Goal: Task Accomplishment & Management: Complete application form

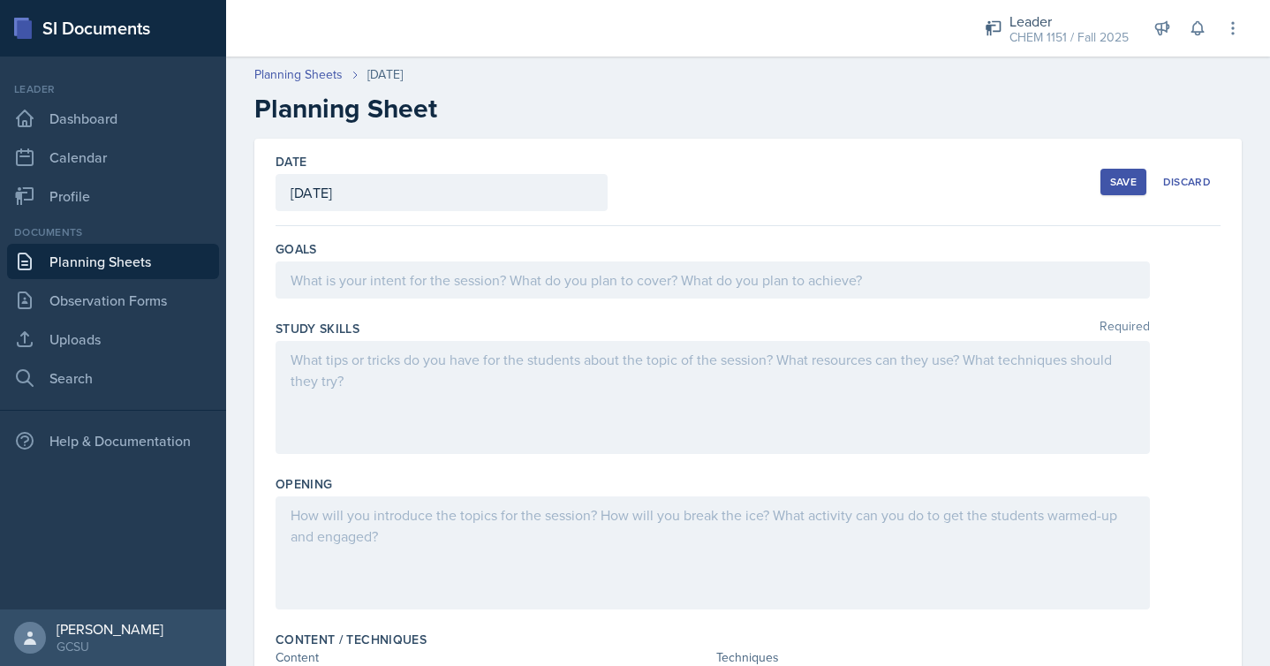
scroll to position [346, 0]
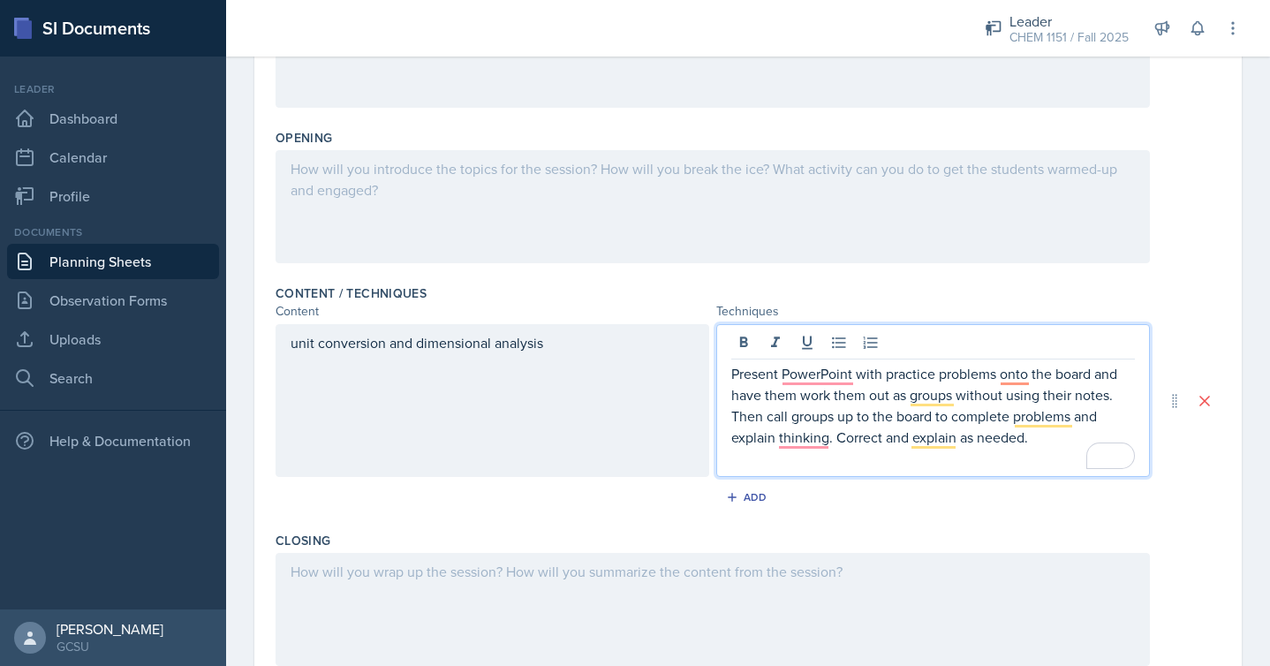
click at [1055, 446] on p "Present PowerPoint with practice problems onto the board and have them work the…" at bounding box center [933, 405] width 404 height 85
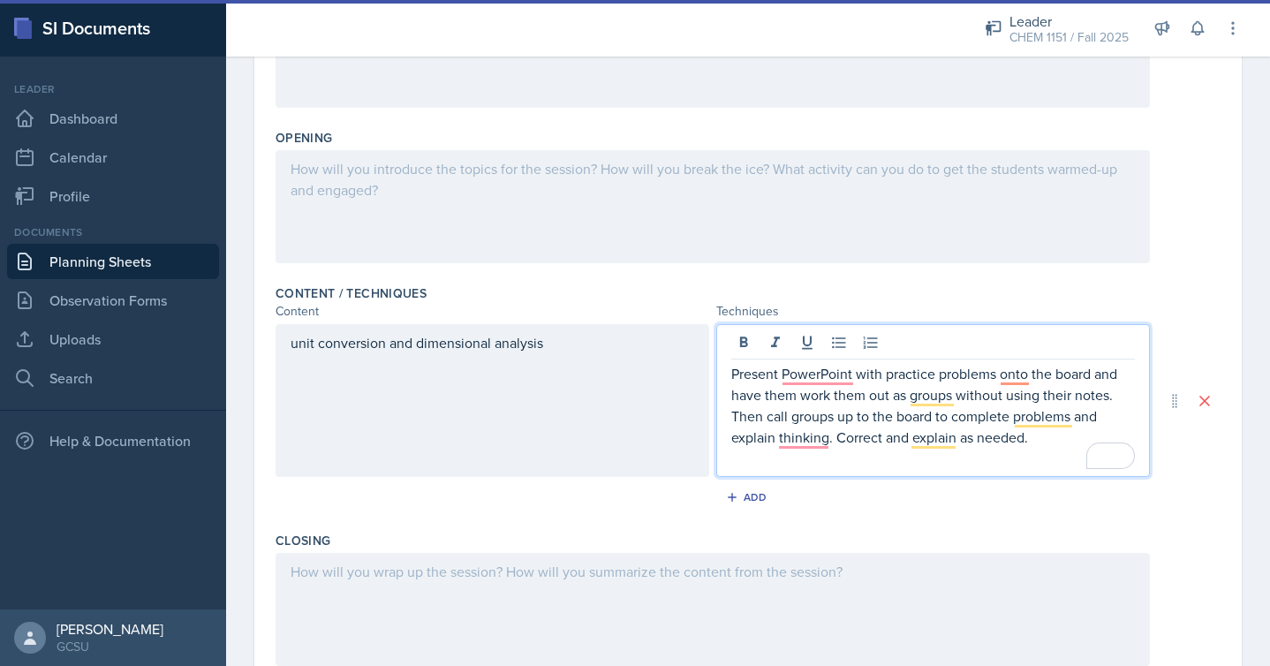
click at [797, 196] on div at bounding box center [712, 206] width 874 height 113
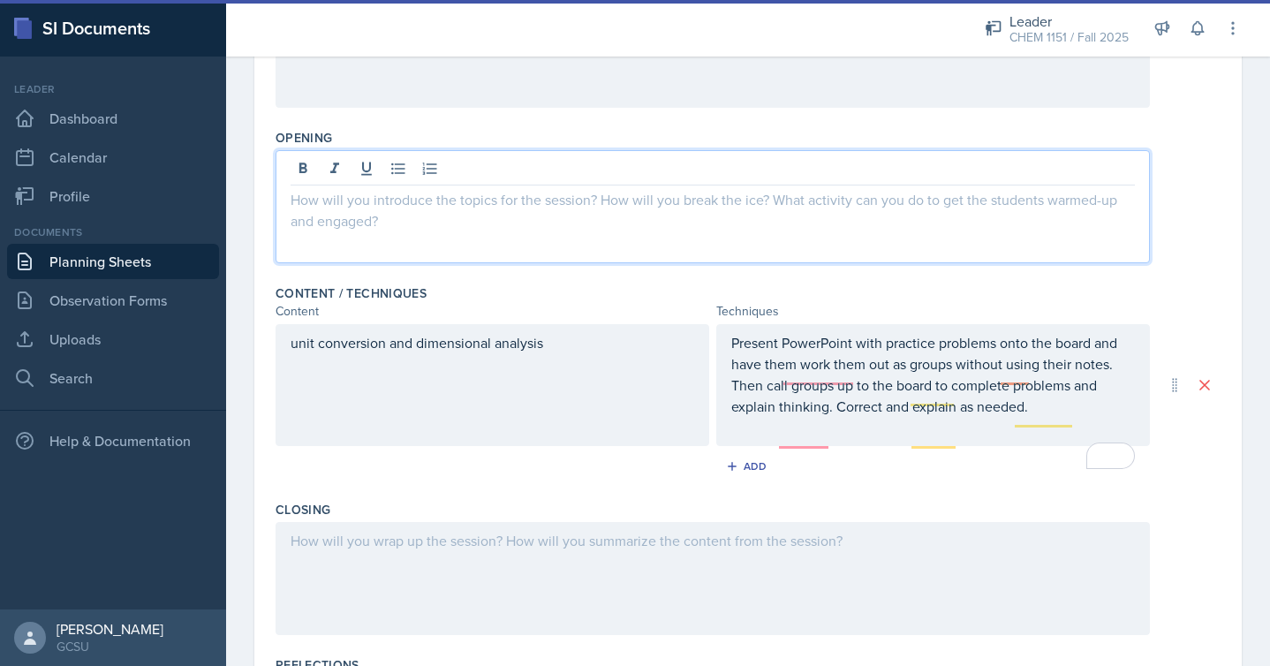
scroll to position [377, 0]
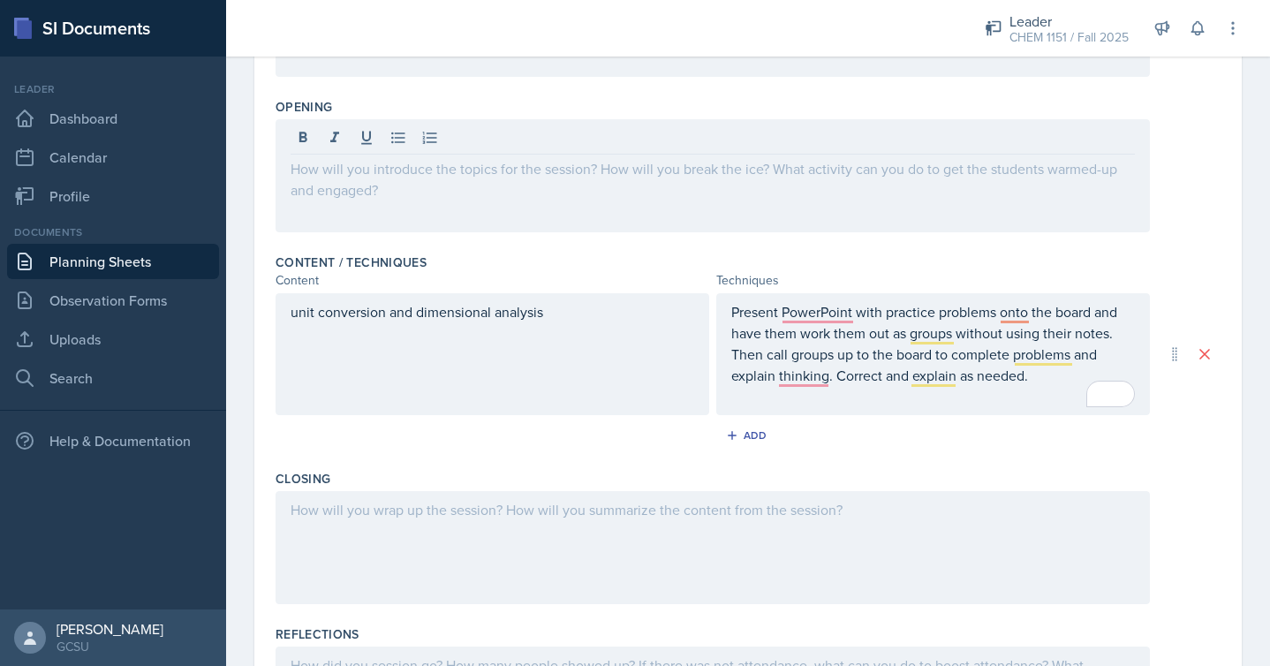
click at [797, 196] on div at bounding box center [712, 175] width 874 height 113
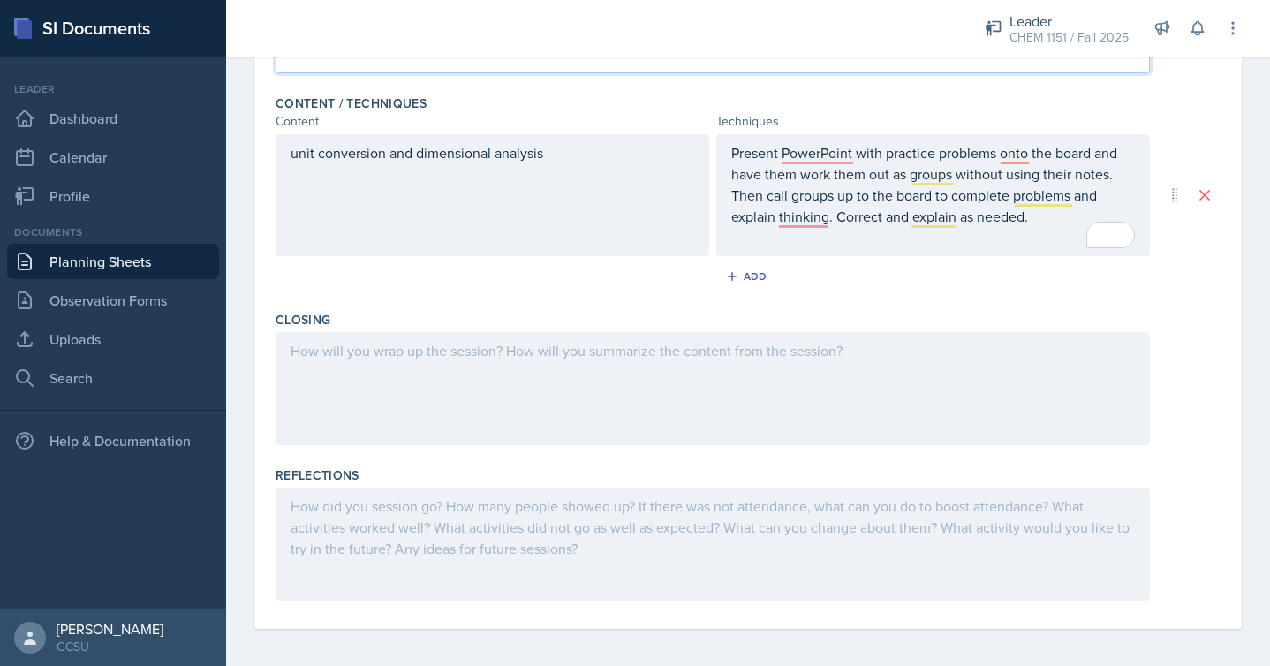
scroll to position [541, 0]
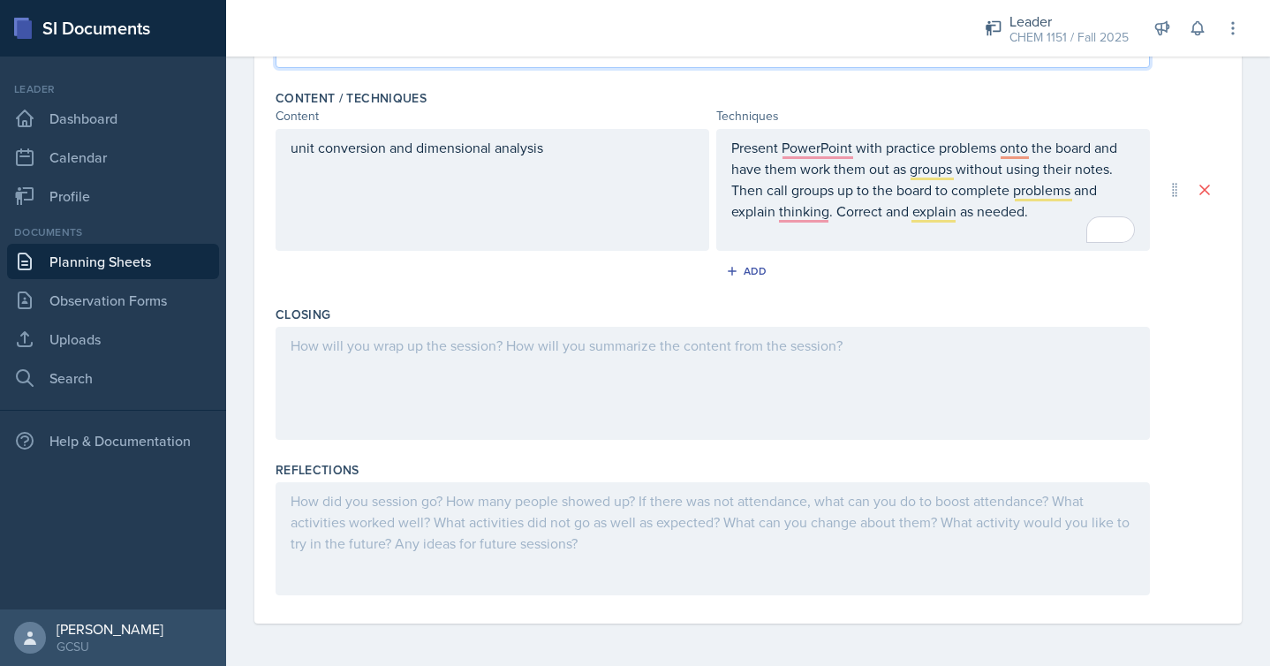
click at [456, 339] on div at bounding box center [712, 383] width 874 height 113
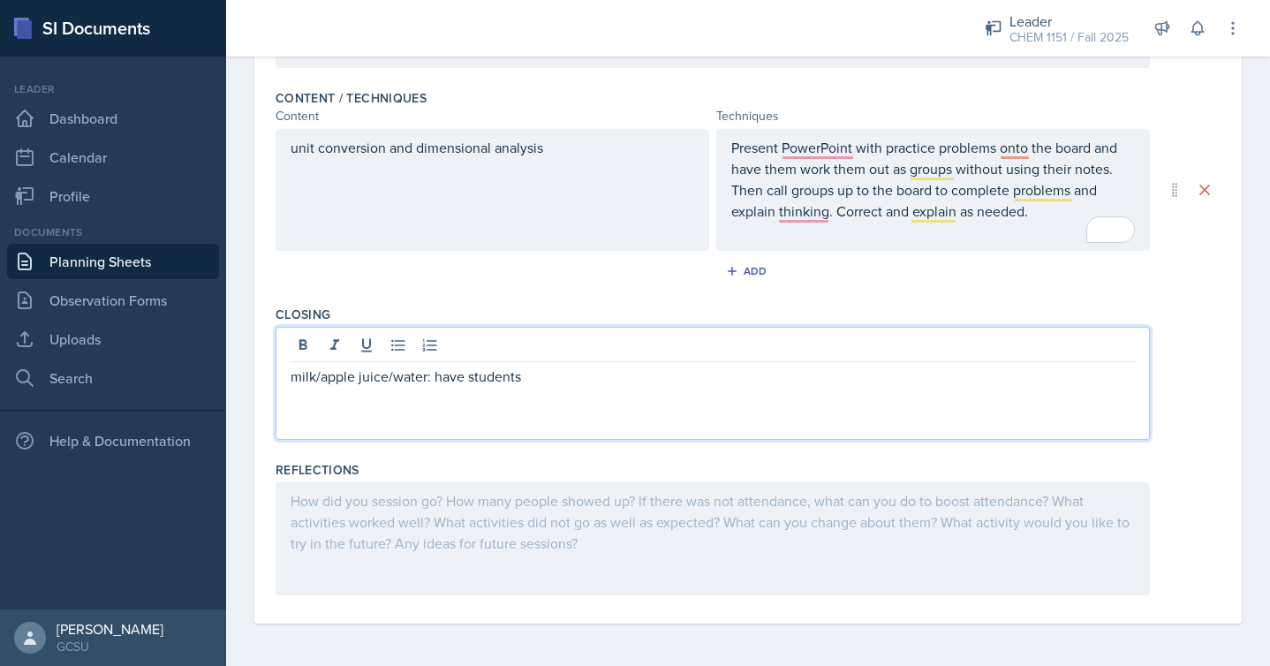
drag, startPoint x: 545, startPoint y: 373, endPoint x: 434, endPoint y: 375, distance: 111.3
click at [434, 375] on p "milk/apple juice/water: have students" at bounding box center [712, 376] width 844 height 21
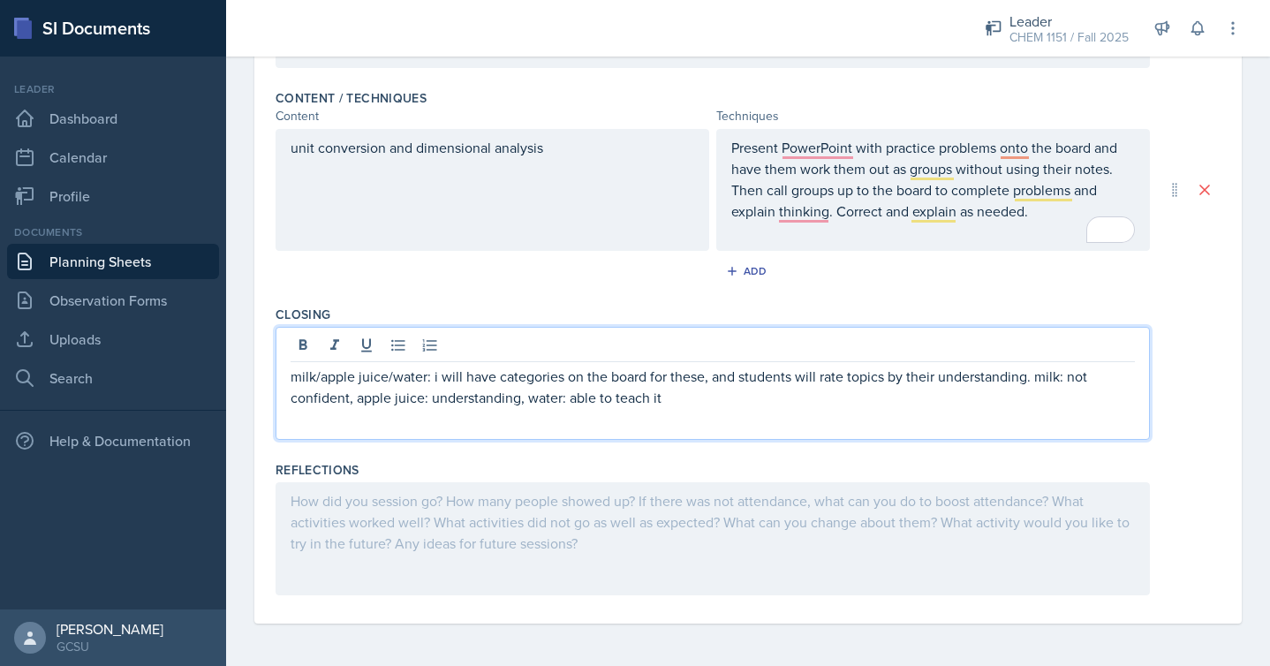
click at [568, 397] on p "milk/apple juice/water: i will have categories on the board for these, and stud…" at bounding box center [712, 387] width 844 height 42
click at [713, 403] on p "milk/apple juice/water: i will have categories on the board for these, and stud…" at bounding box center [712, 387] width 844 height 42
click at [866, 404] on p "milk/apple juice/water: i will have categories on the board for these, and stud…" at bounding box center [712, 387] width 844 height 42
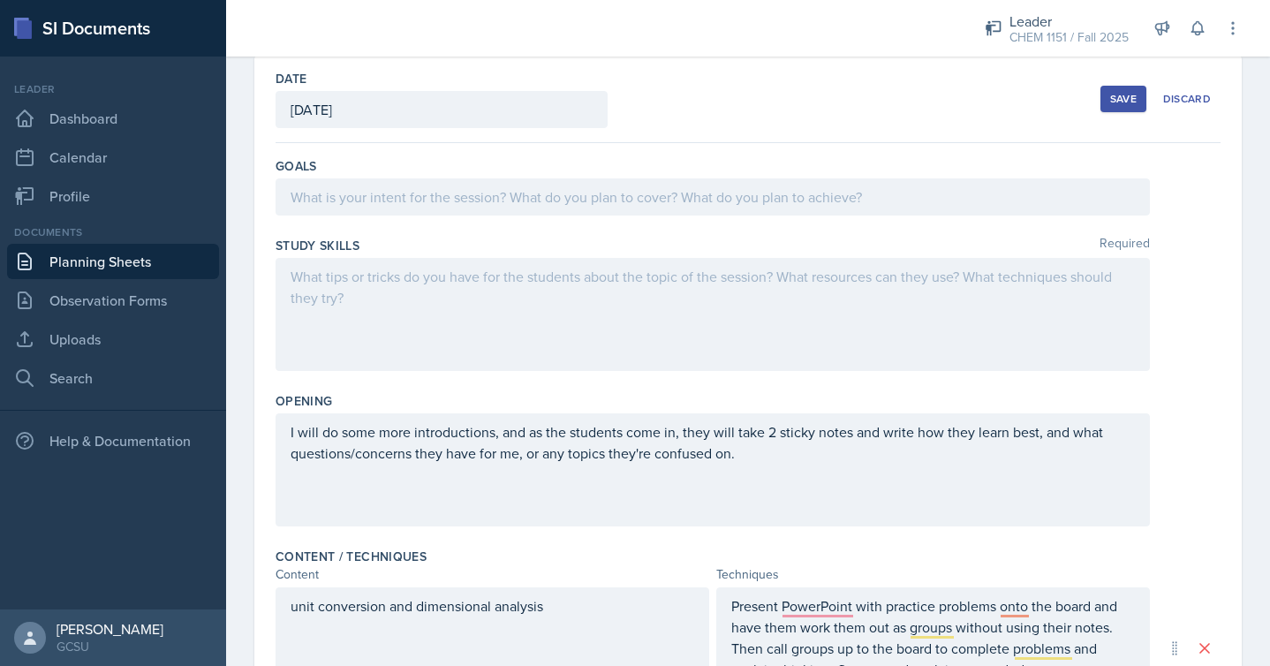
scroll to position [0, 0]
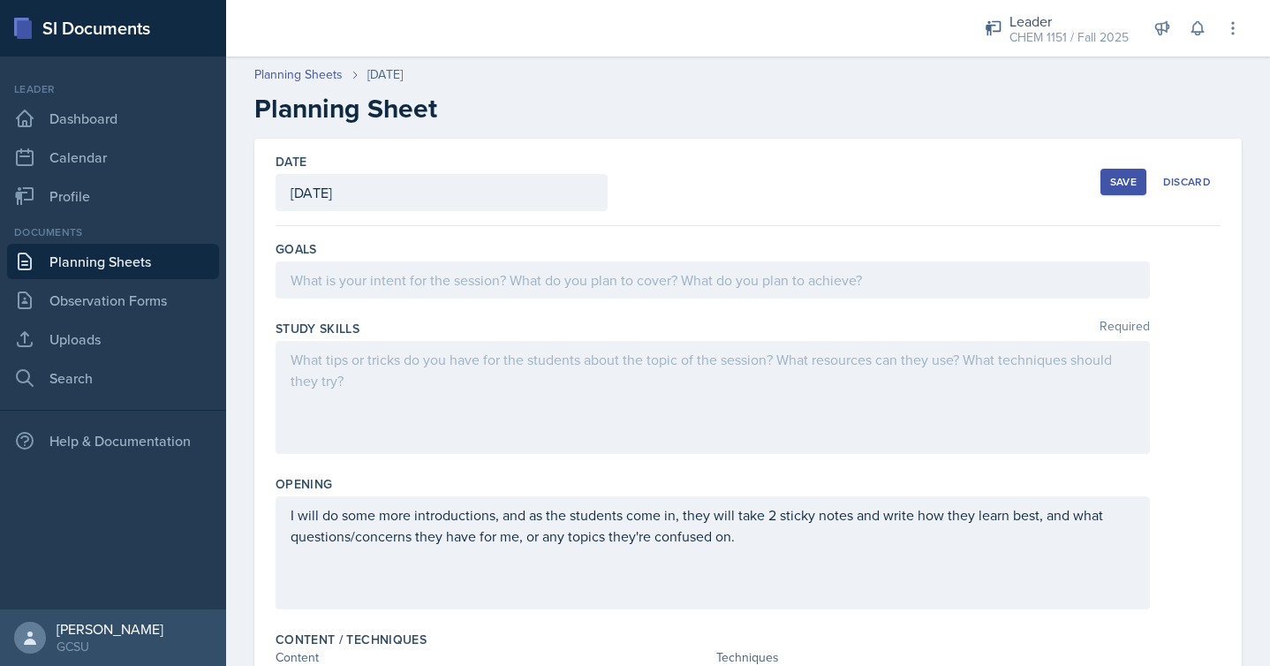
click at [836, 285] on div at bounding box center [712, 279] width 874 height 37
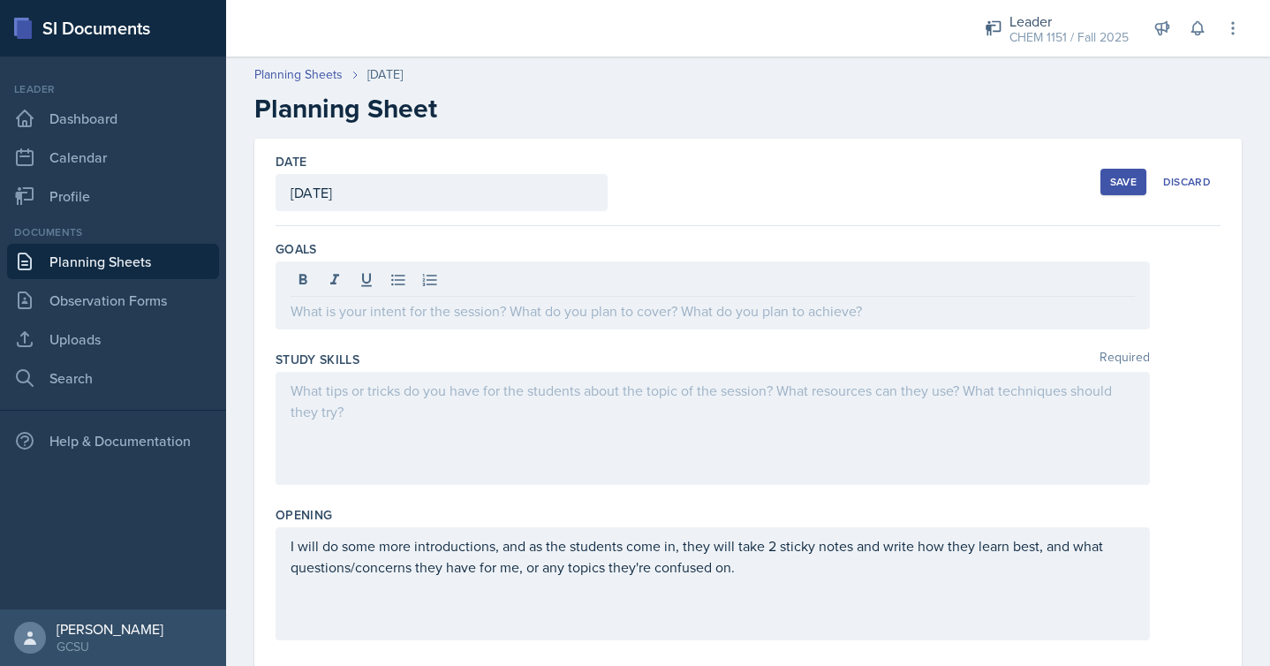
click at [886, 321] on div at bounding box center [712, 295] width 874 height 68
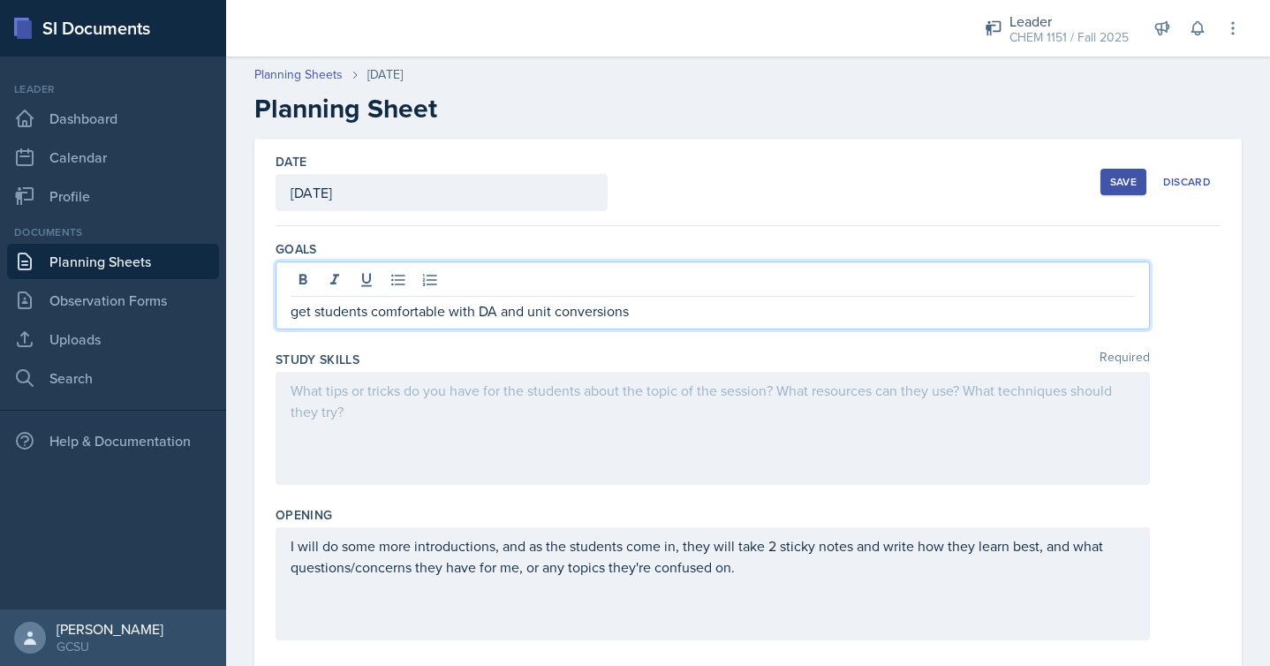
click at [675, 441] on div at bounding box center [712, 428] width 874 height 113
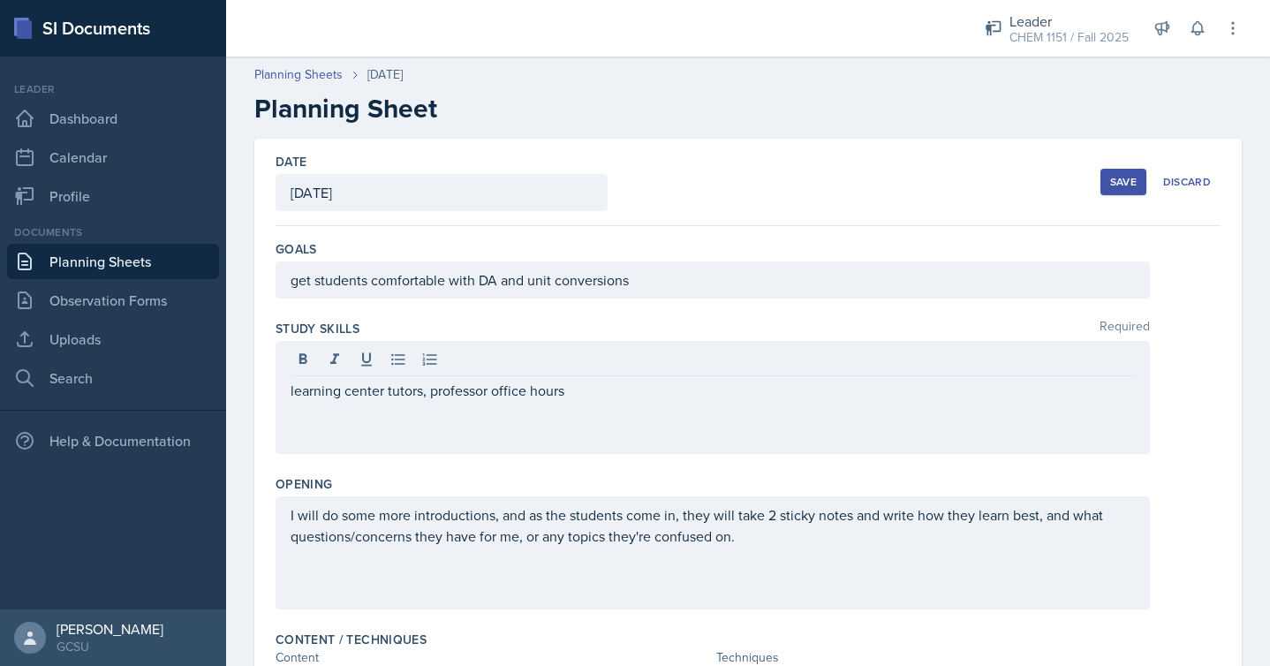
click at [1124, 190] on button "Save" at bounding box center [1123, 182] width 46 height 26
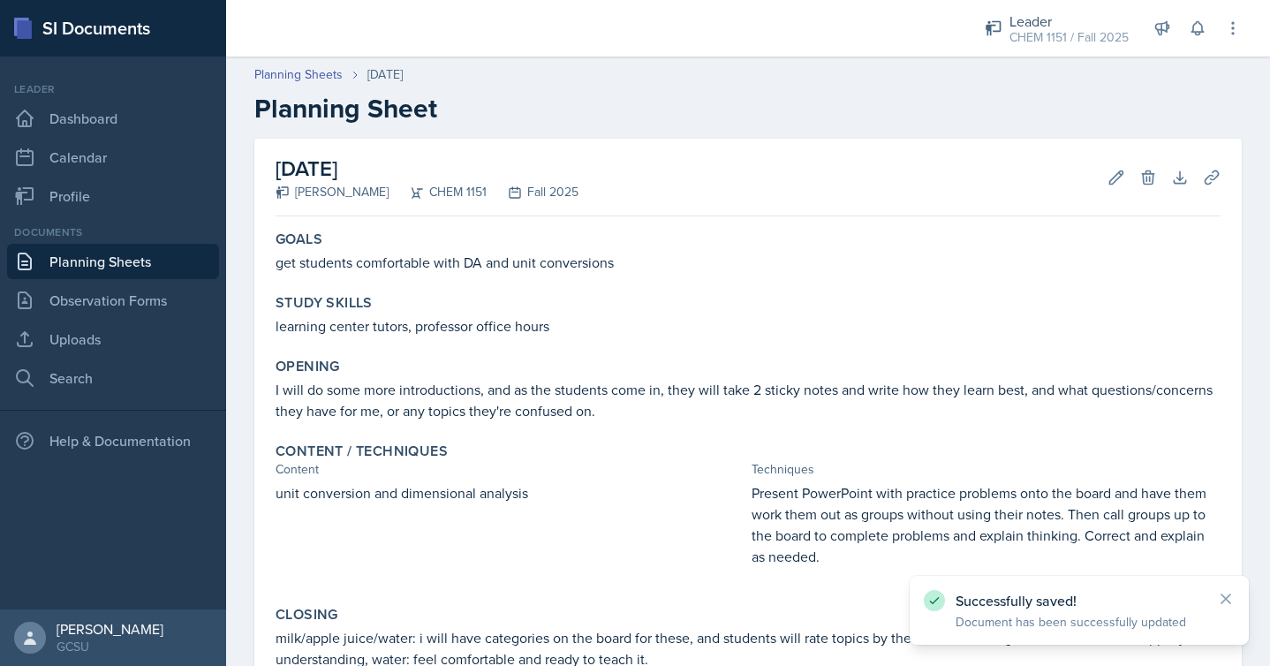
scroll to position [235, 0]
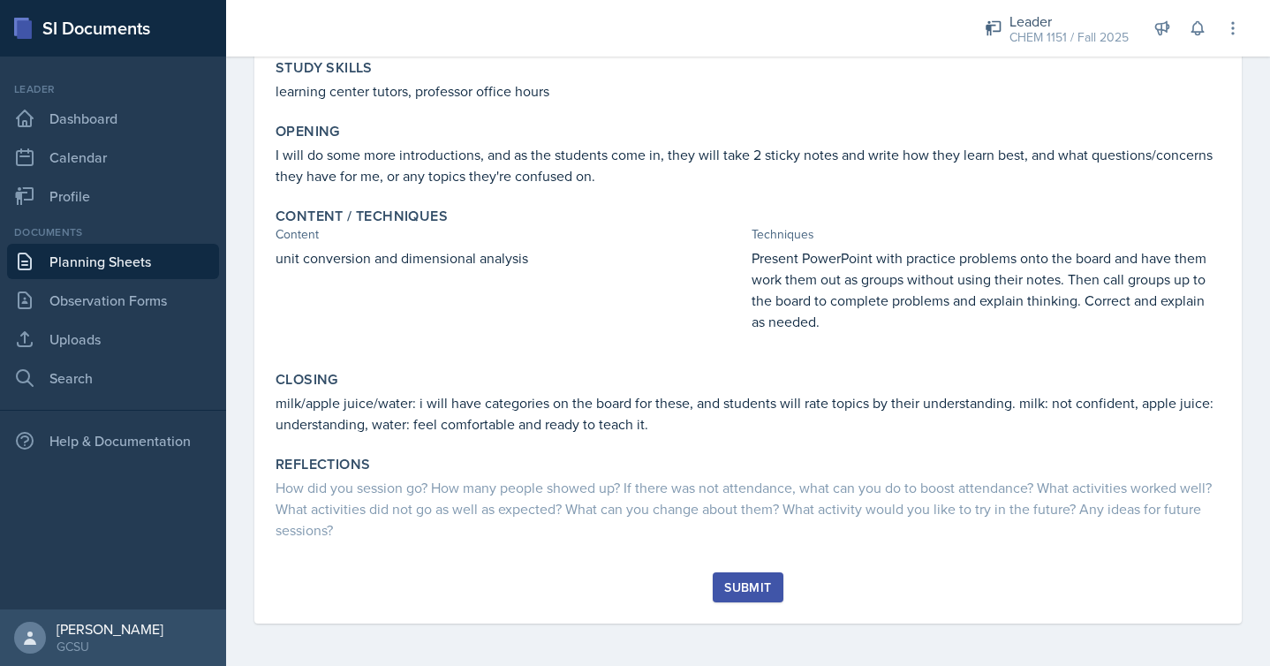
click at [726, 591] on div "Submit" at bounding box center [747, 587] width 47 height 14
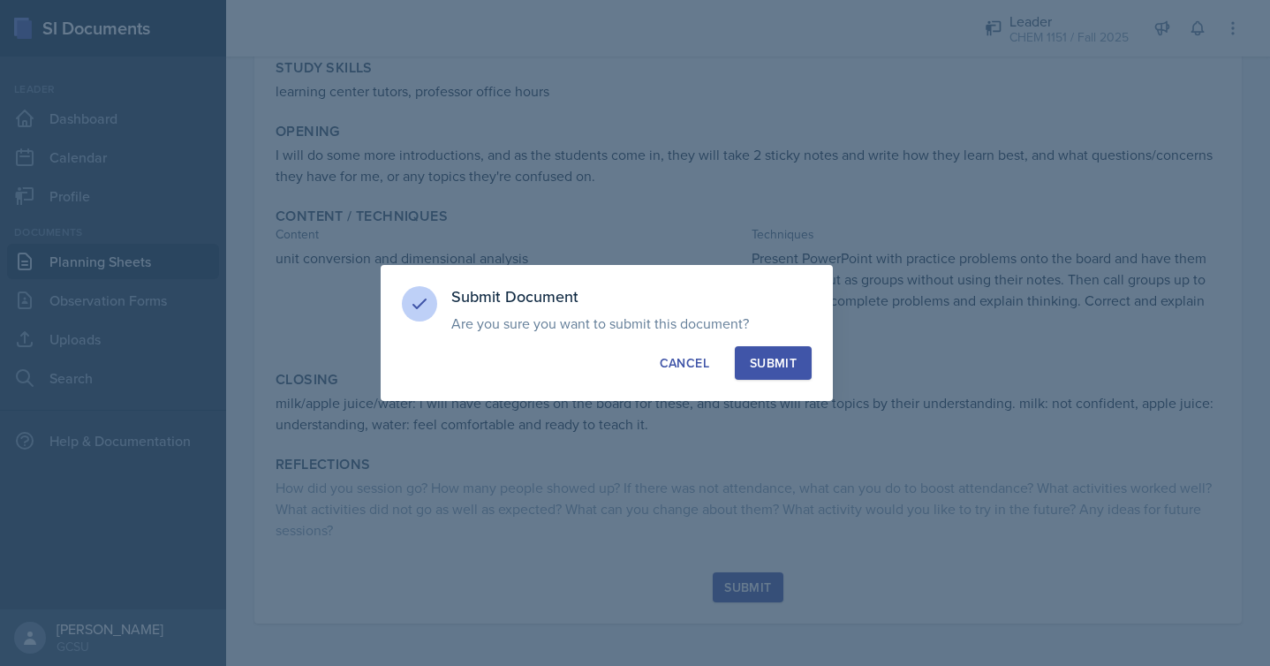
click at [783, 364] on div "Submit" at bounding box center [773, 363] width 47 height 18
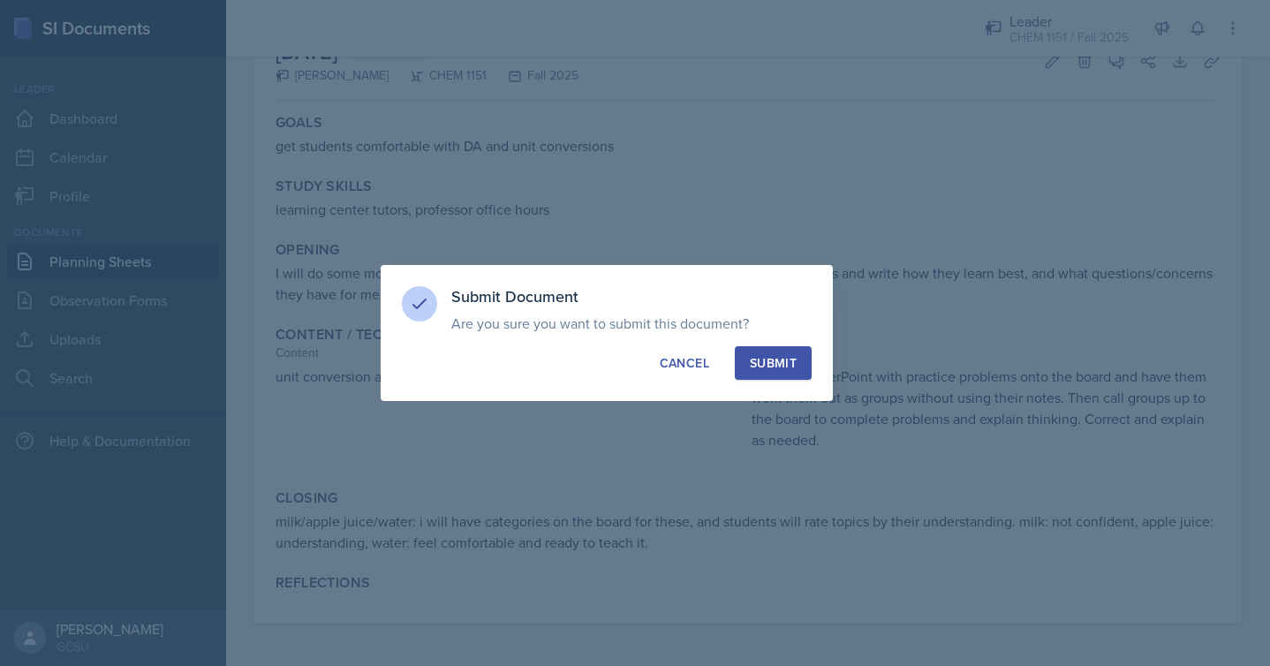
scroll to position [117, 0]
